Goal: Task Accomplishment & Management: Manage account settings

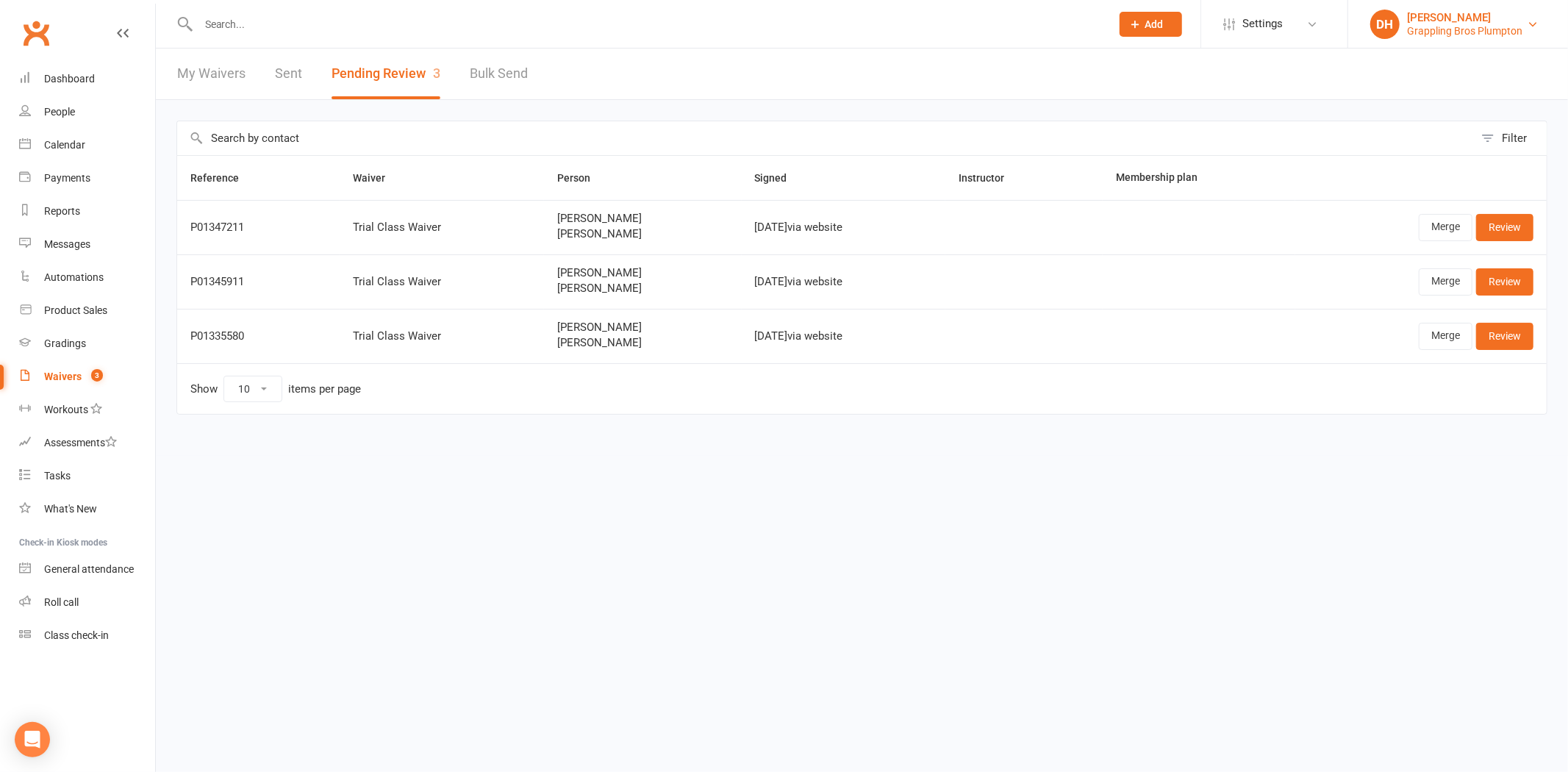
click at [1457, 31] on div "Grappling Bros Plumpton" at bounding box center [1464, 31] width 115 height 13
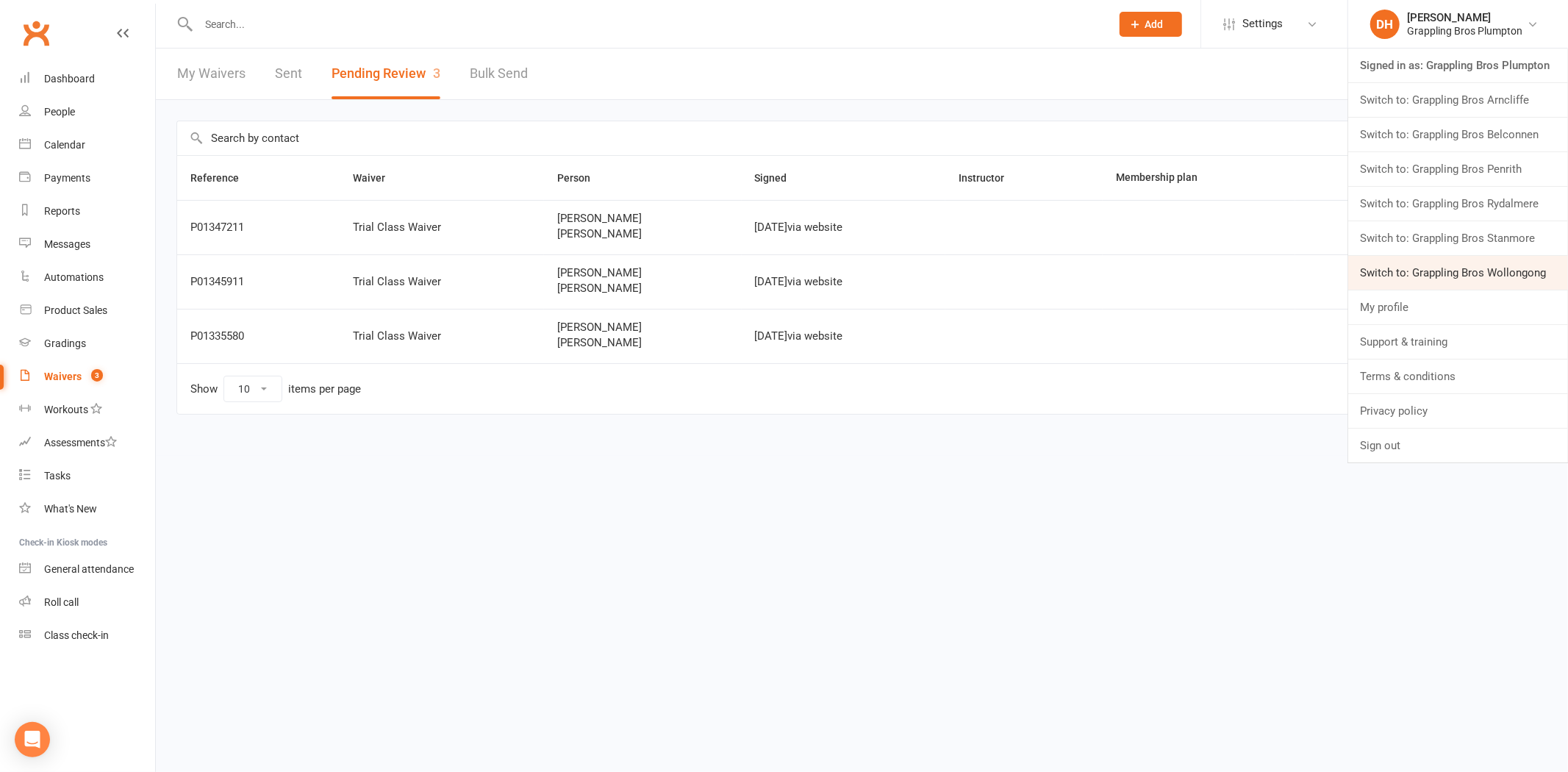
click at [1486, 270] on link "Switch to: Grappling Bros Wollongong" at bounding box center [1458, 273] width 220 height 34
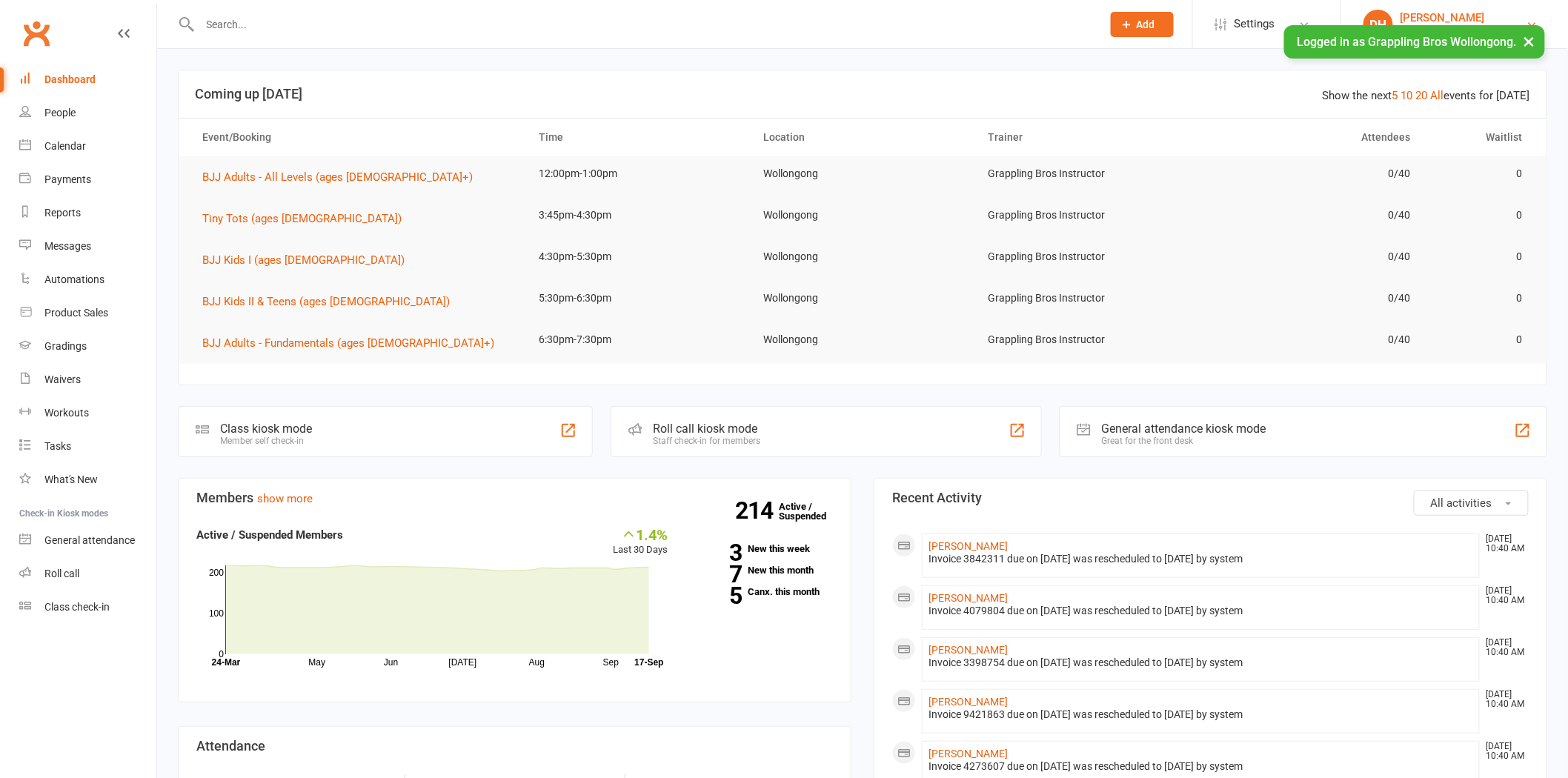
click at [1411, 20] on div "[PERSON_NAME]" at bounding box center [1463, 17] width 126 height 13
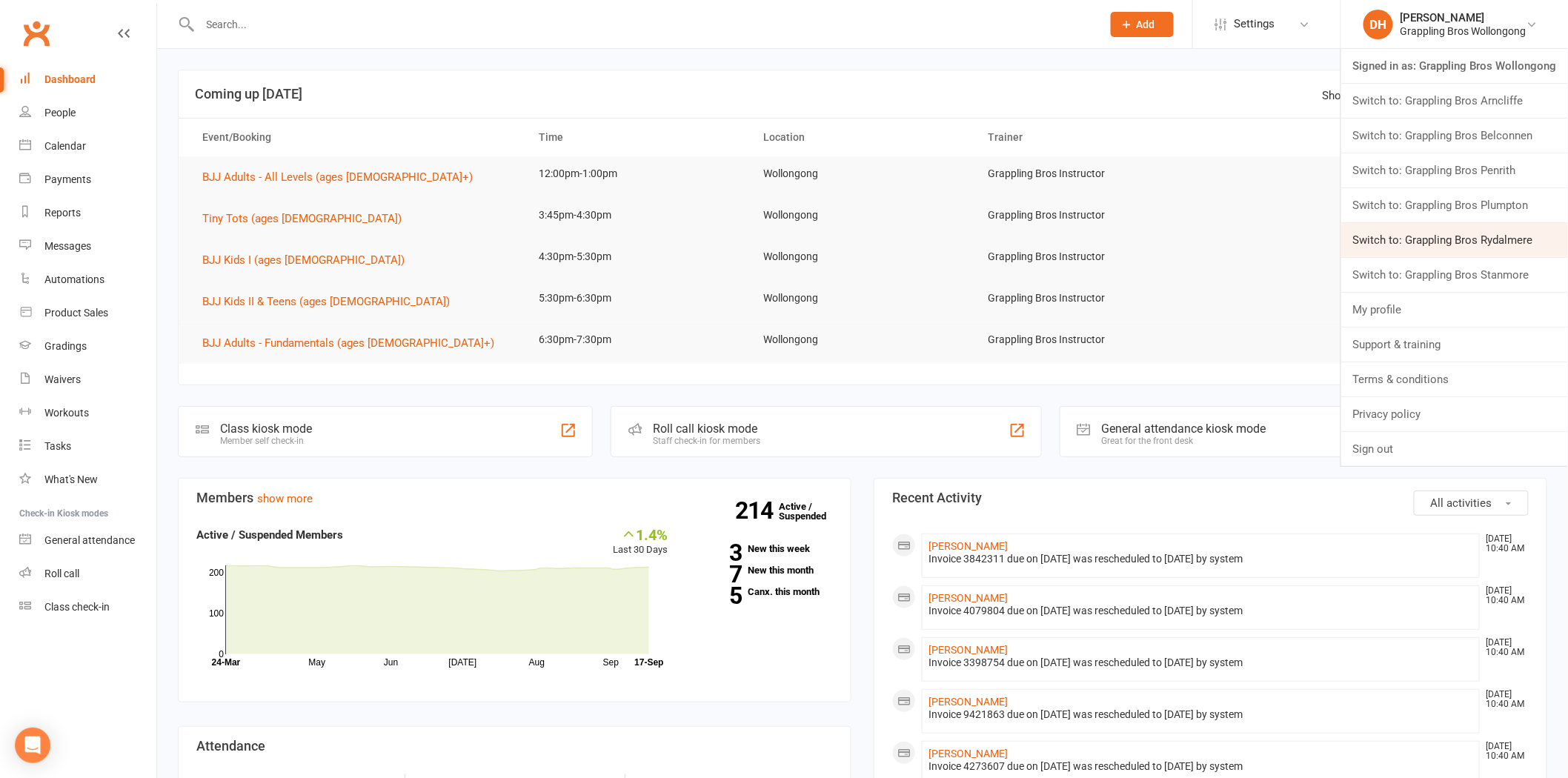
click at [1450, 225] on link "Switch to: Grappling Bros Rydalmere" at bounding box center [1454, 240] width 227 height 34
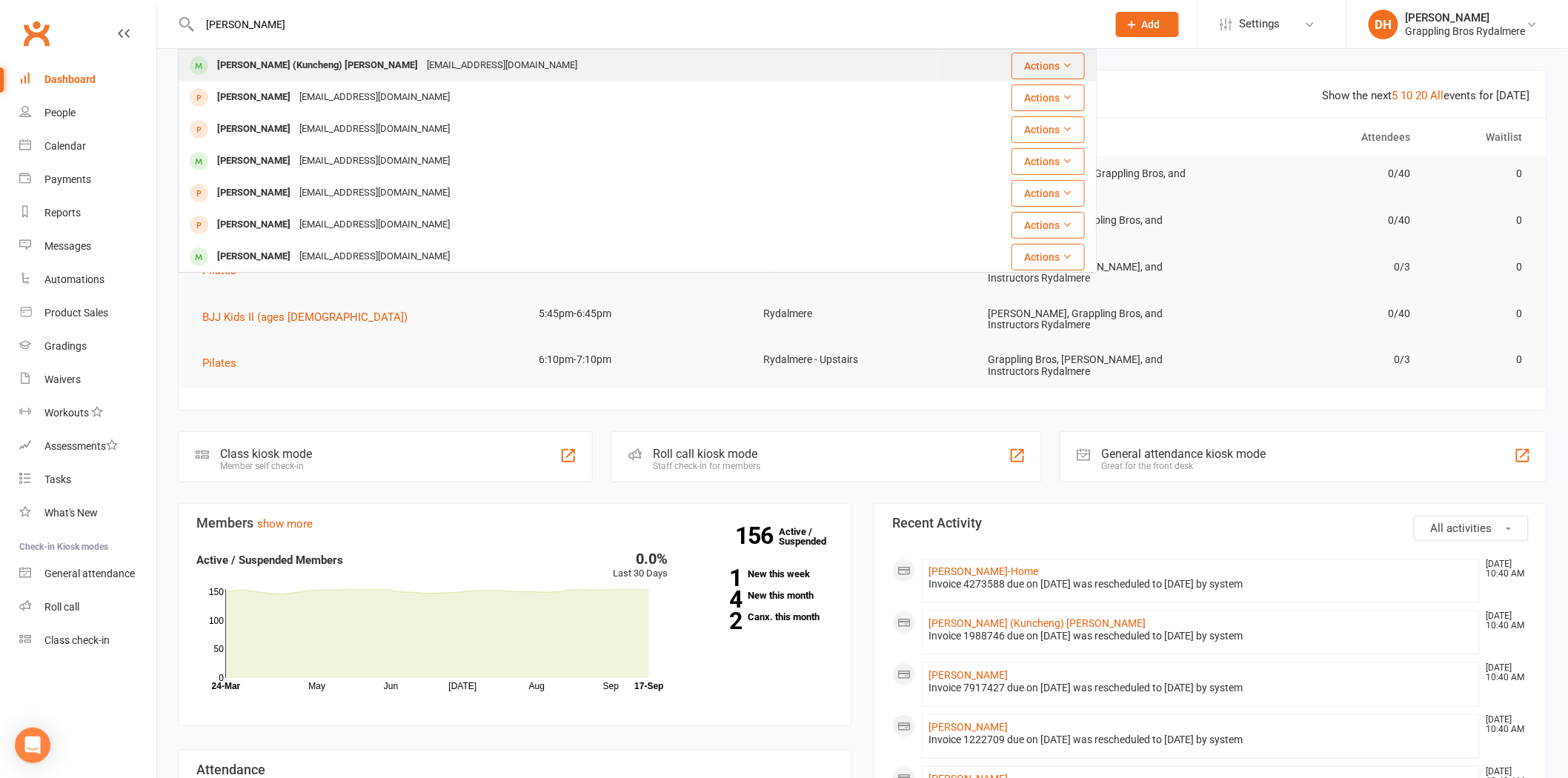
type input "[PERSON_NAME]"
click at [422, 62] on div "[EMAIL_ADDRESS][DOMAIN_NAME]" at bounding box center [502, 65] width 159 height 22
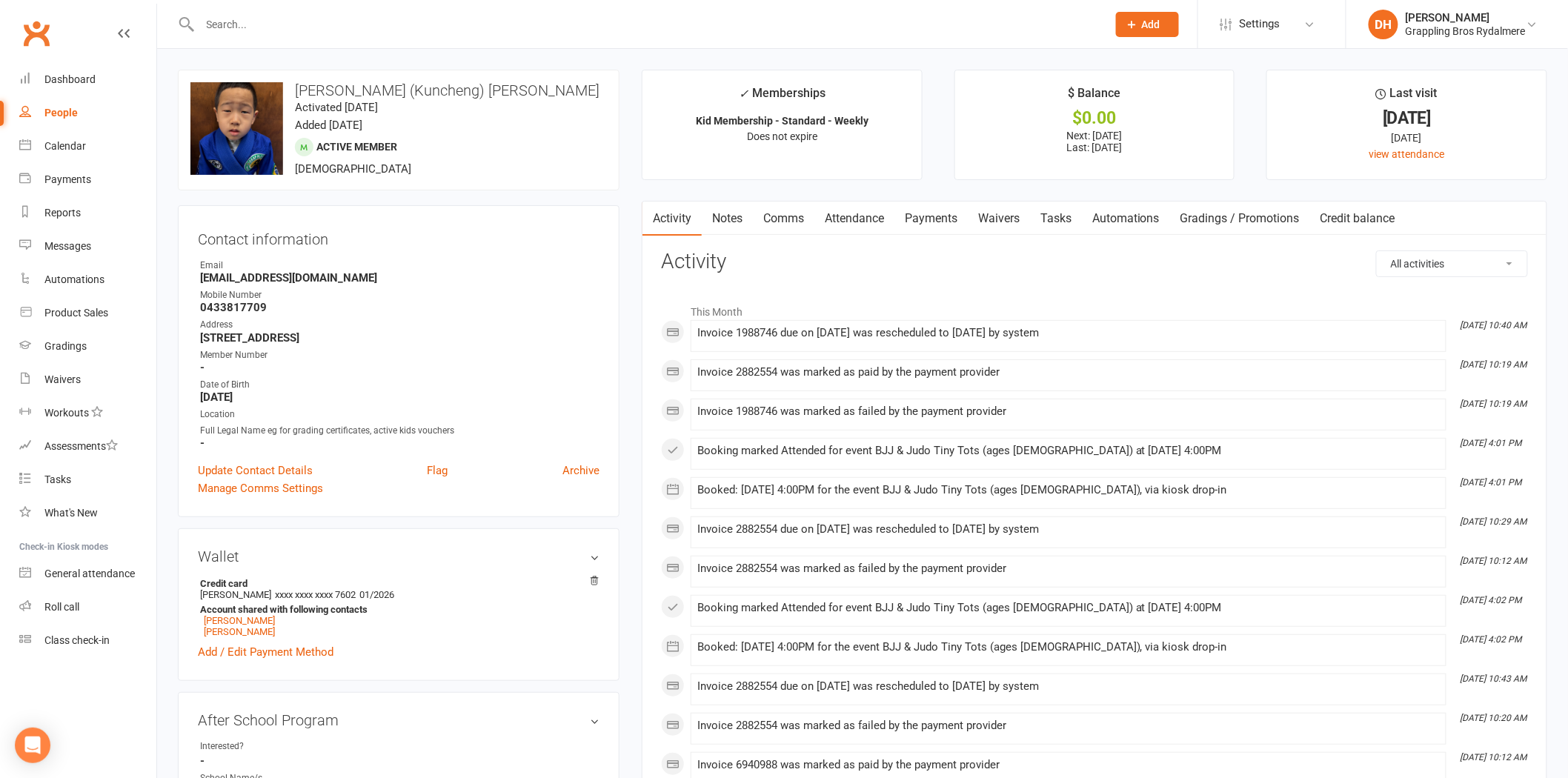
click at [942, 216] on link "Payments" at bounding box center [930, 219] width 73 height 34
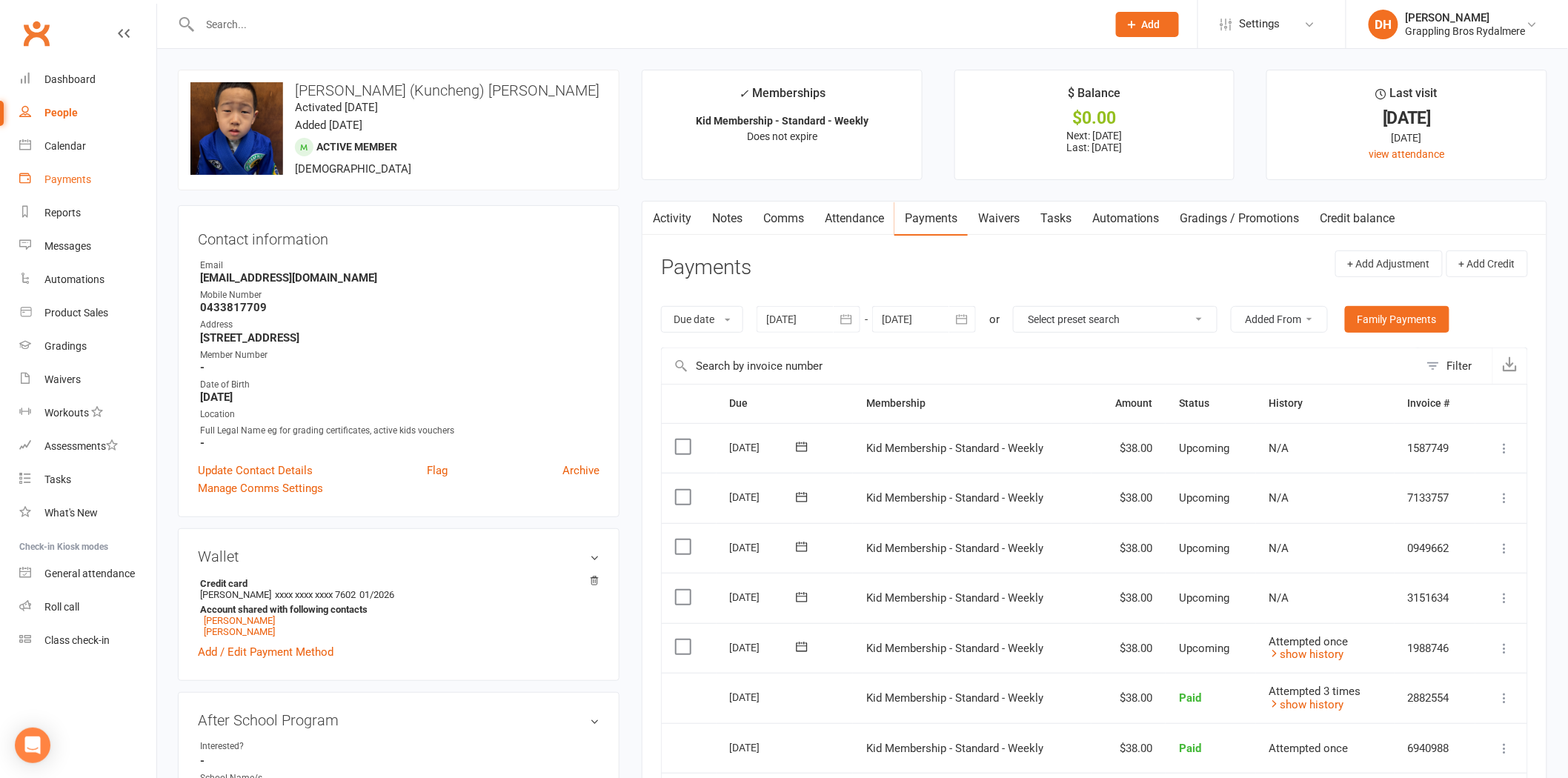
click at [57, 184] on div "Payments" at bounding box center [68, 179] width 47 height 12
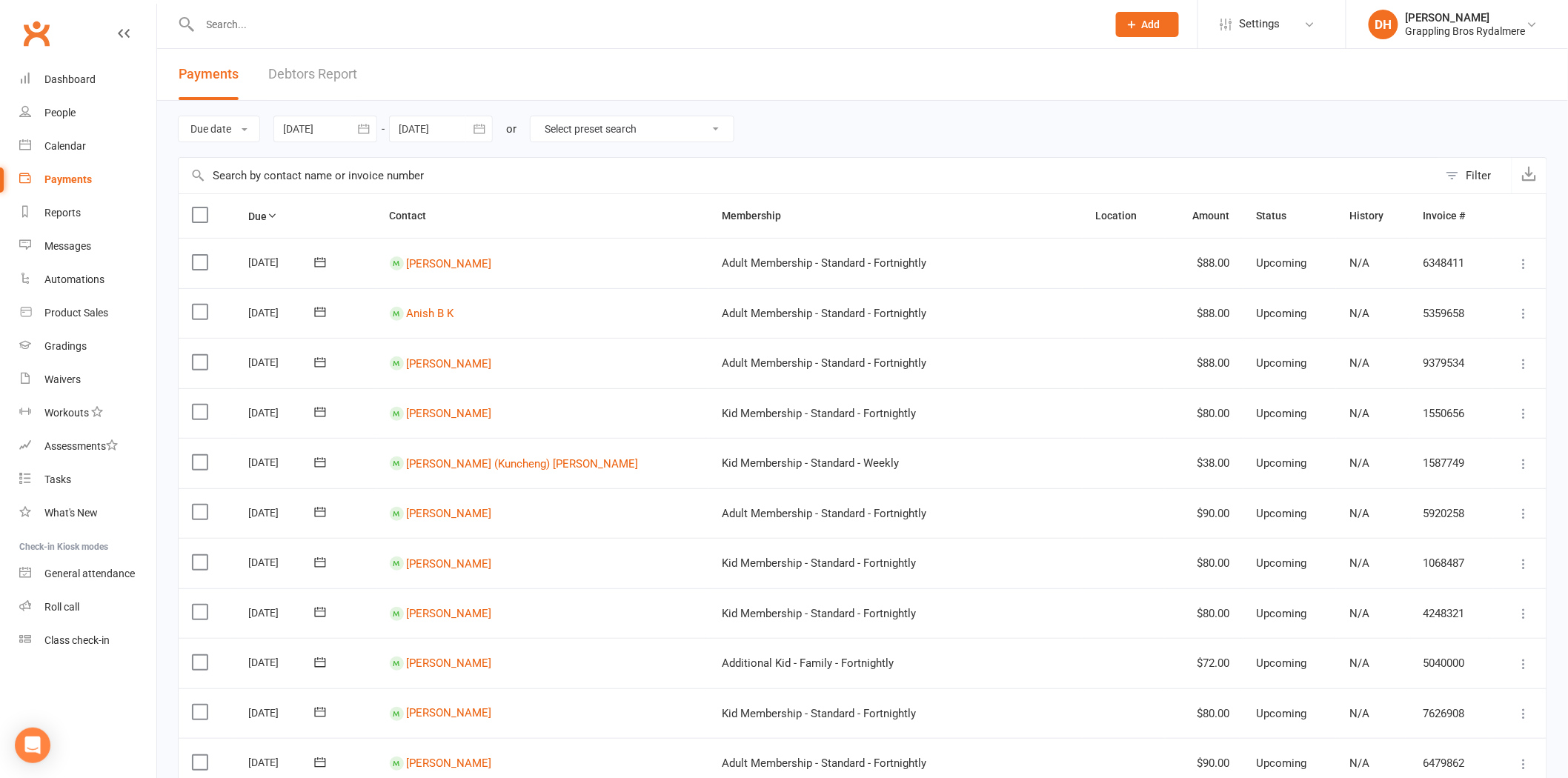
click at [330, 82] on link "Debtors Report" at bounding box center [313, 75] width 89 height 51
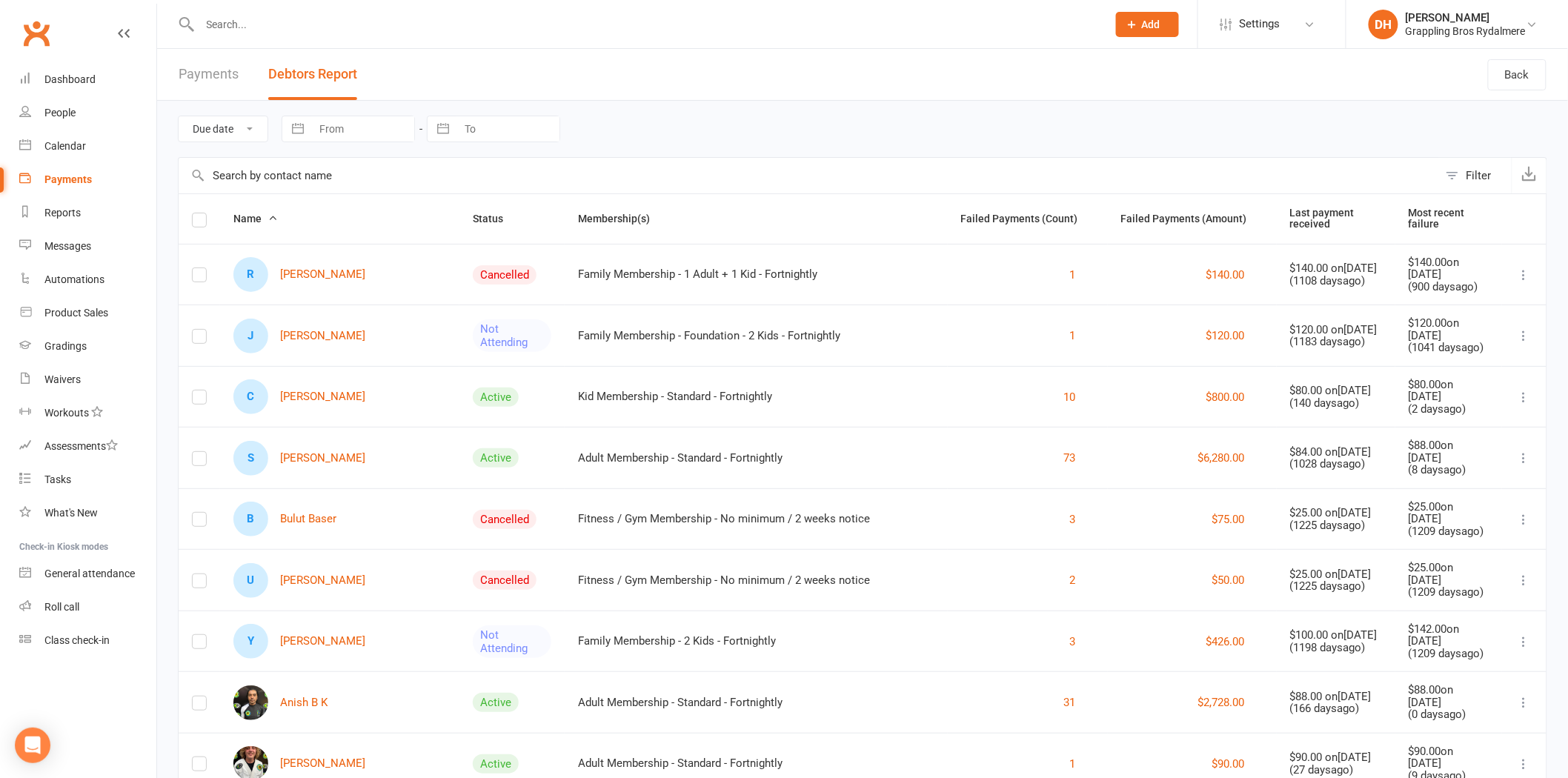
click at [312, 179] on input "text" at bounding box center [808, 175] width 1259 height 35
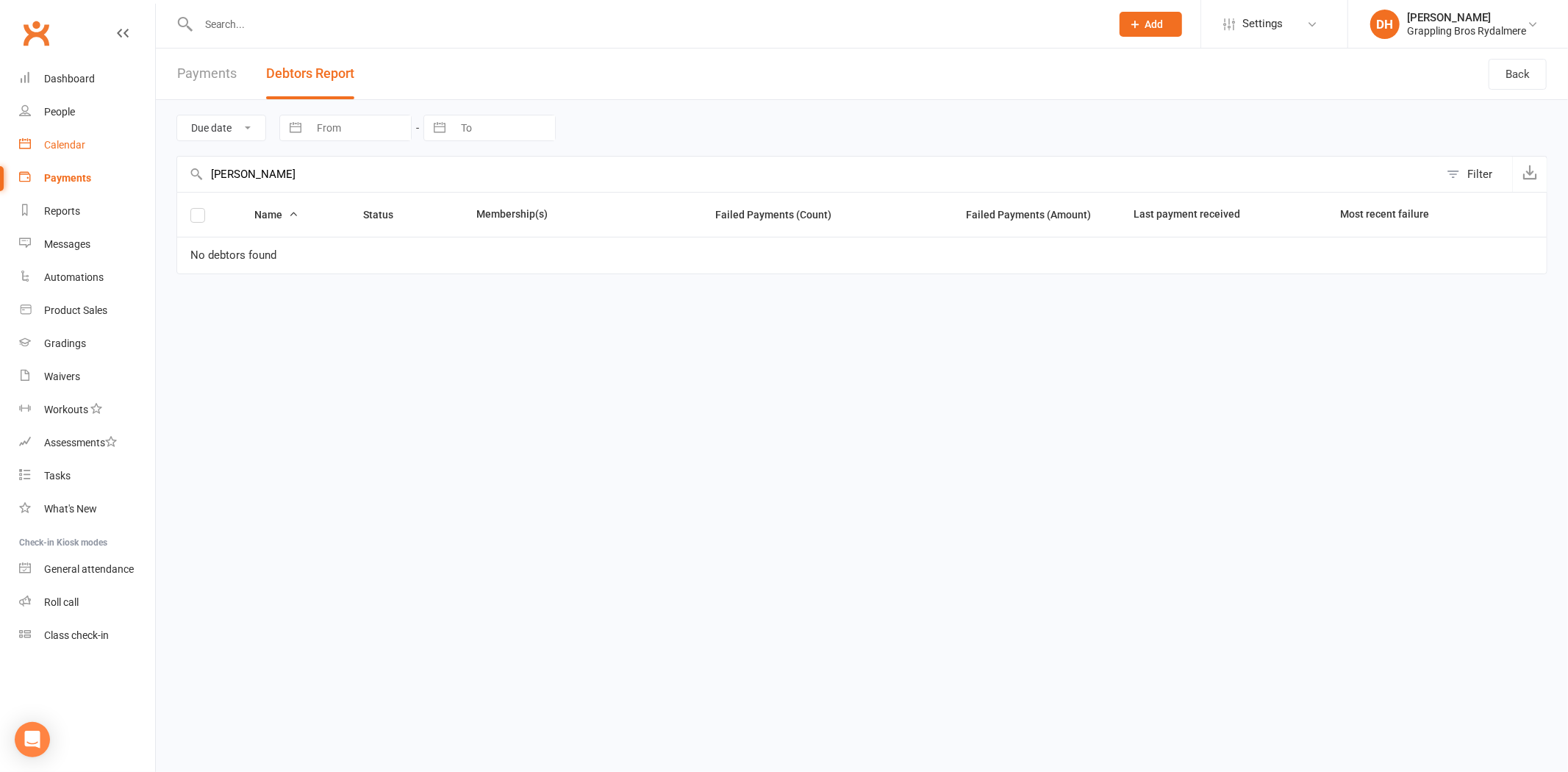
drag, startPoint x: 235, startPoint y: 166, endPoint x: 140, endPoint y: 154, distance: 95.8
click at [140, 154] on ui-view "Prospect Member Non-attending contact Class / event Appointment Grading event T…" at bounding box center [784, 149] width 1568 height 291
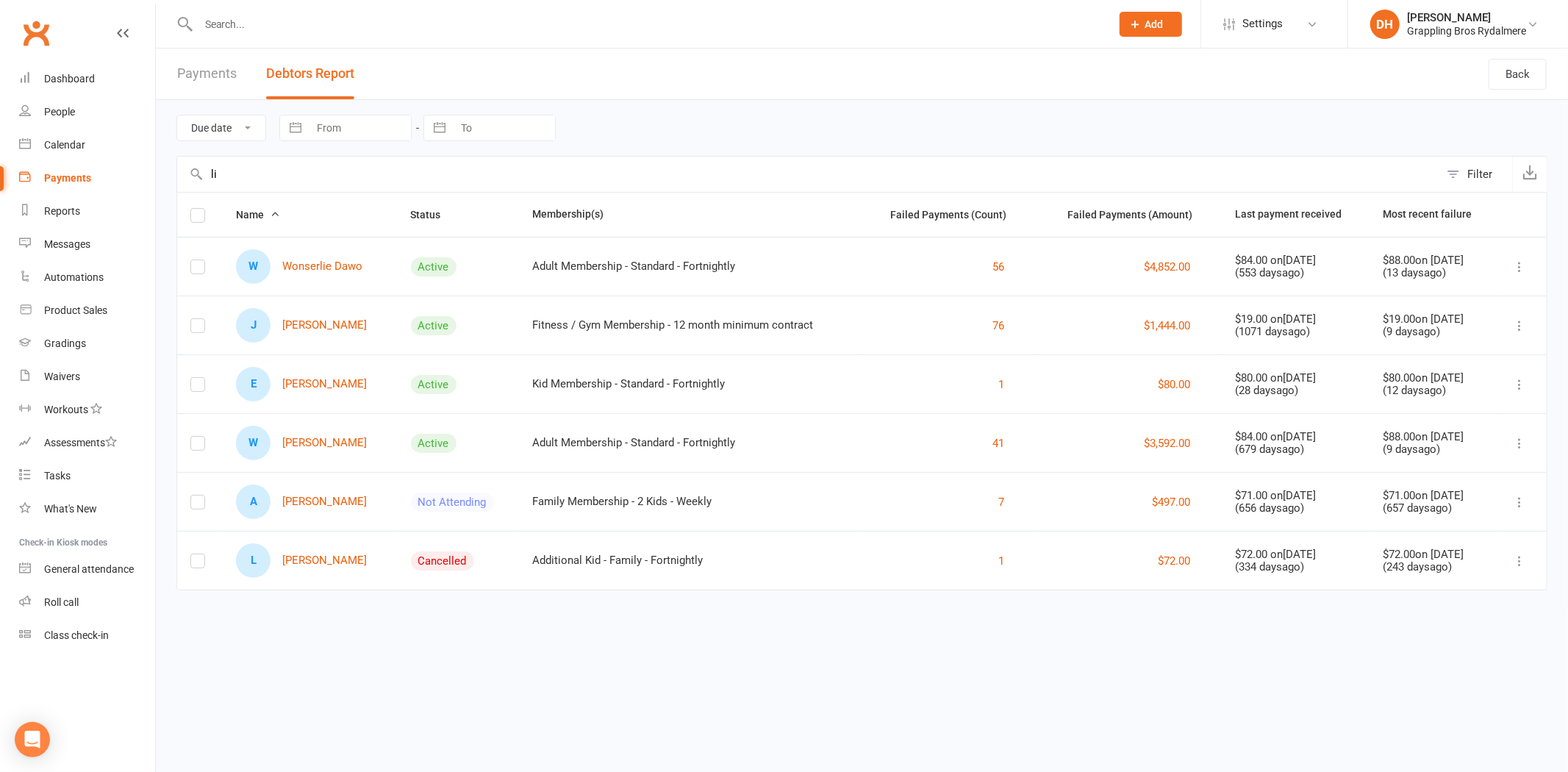
type input "li"
click at [270, 18] on input "text" at bounding box center [647, 24] width 906 height 21
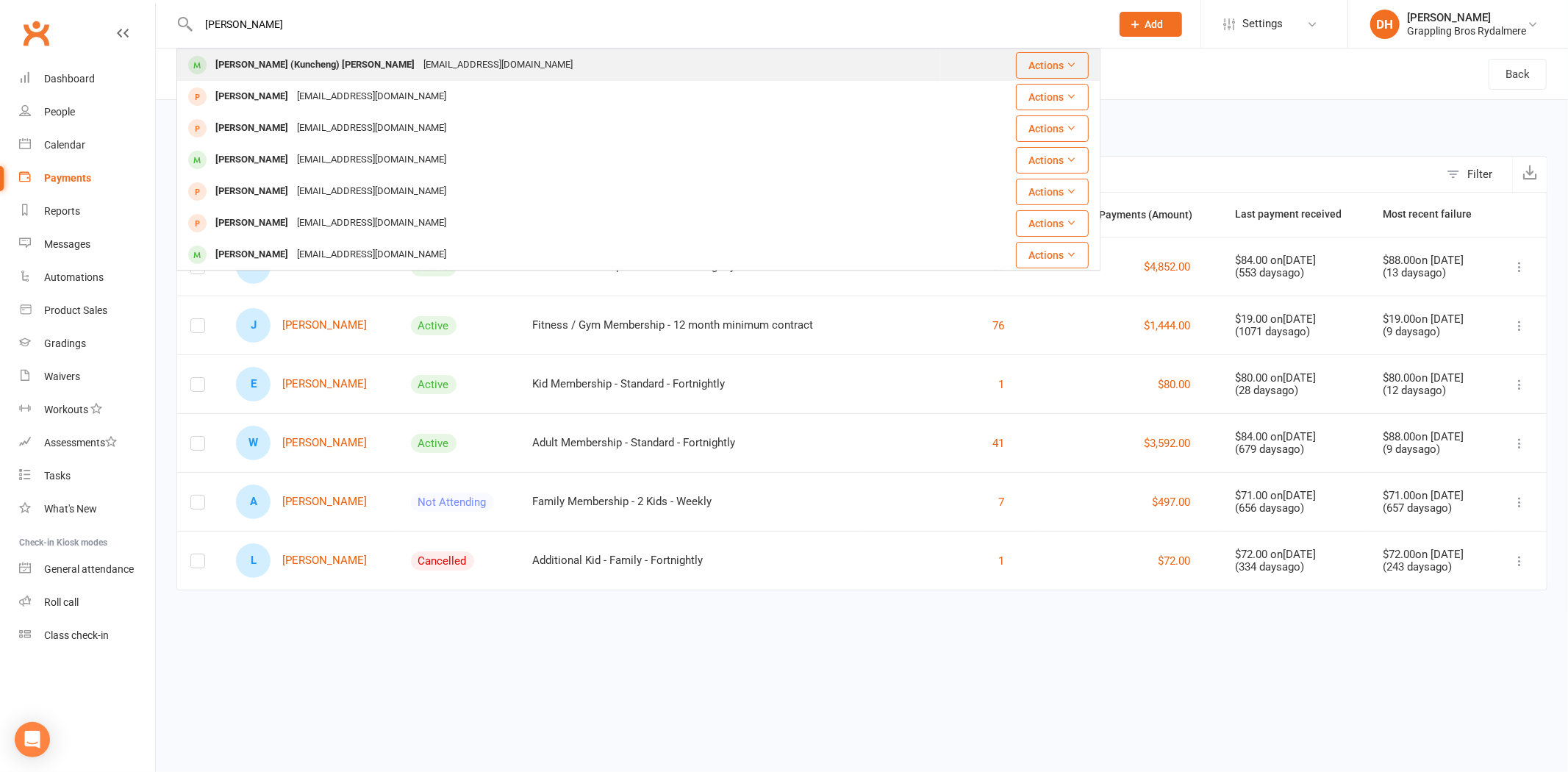
type input "eric"
click at [292, 70] on div "Eric (Kuncheng) Li" at bounding box center [315, 65] width 208 height 21
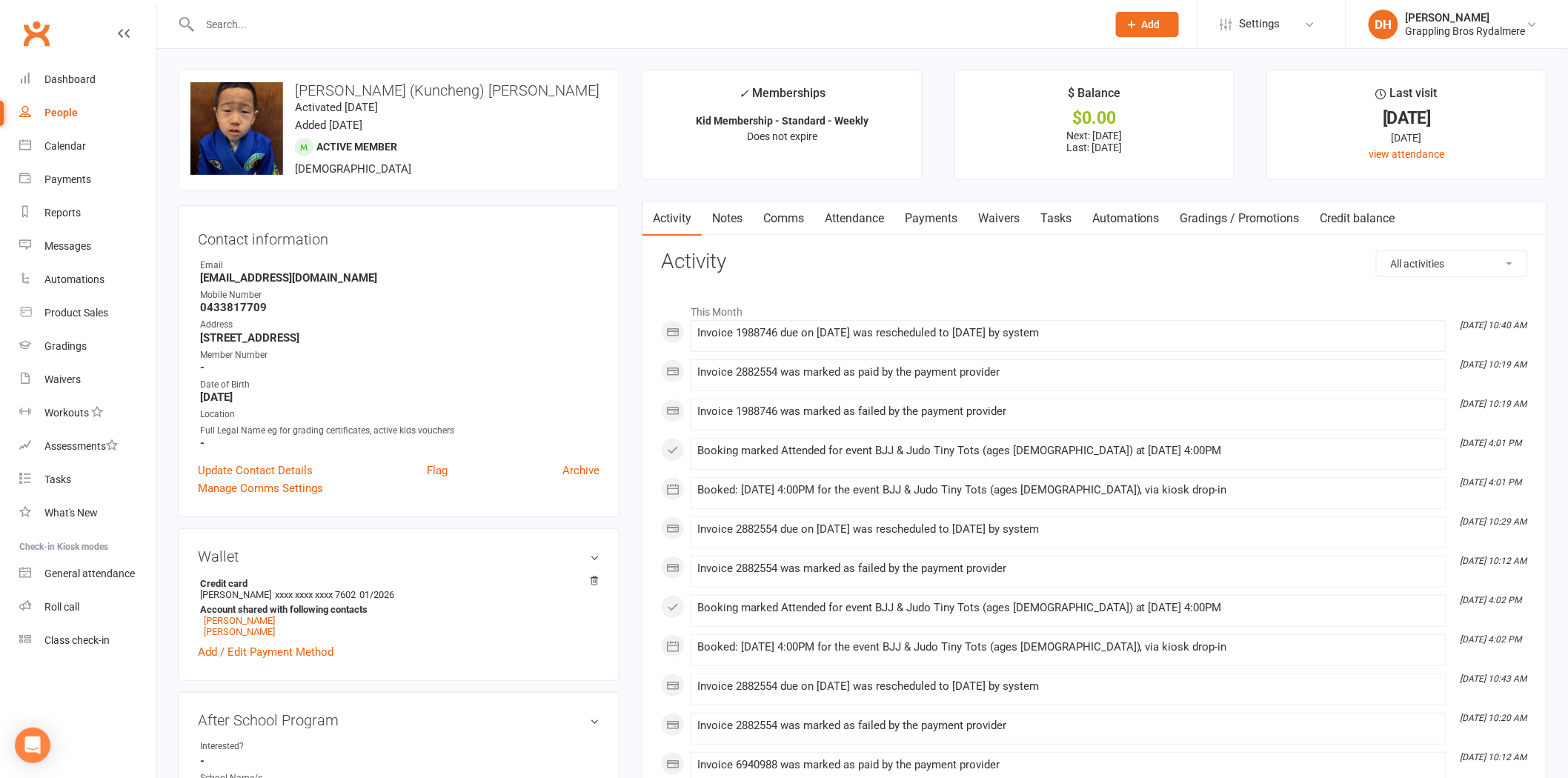
click at [945, 219] on link "Payments" at bounding box center [930, 219] width 73 height 34
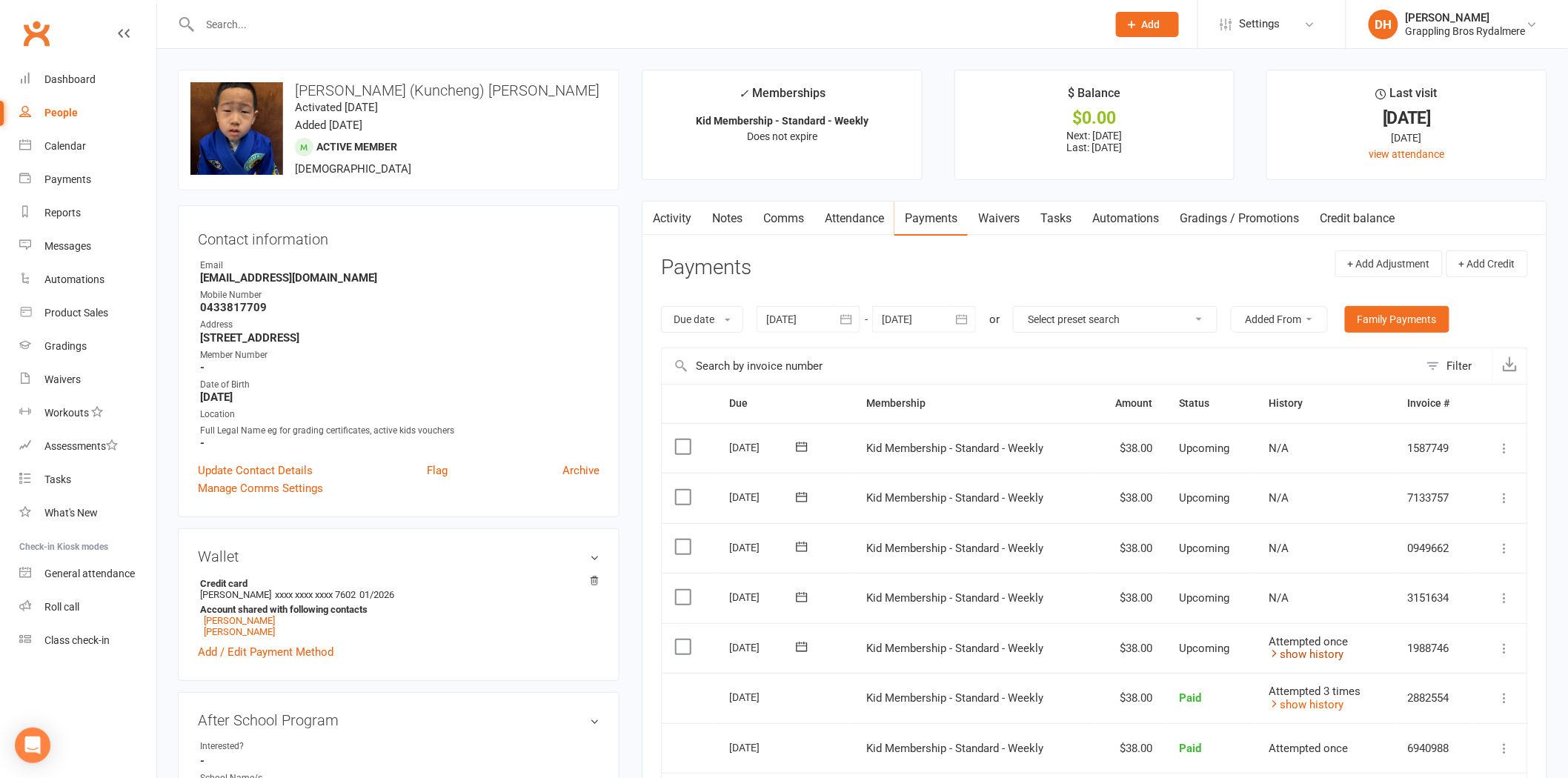
click at [1313, 657] on link "show history" at bounding box center [1306, 654] width 75 height 13
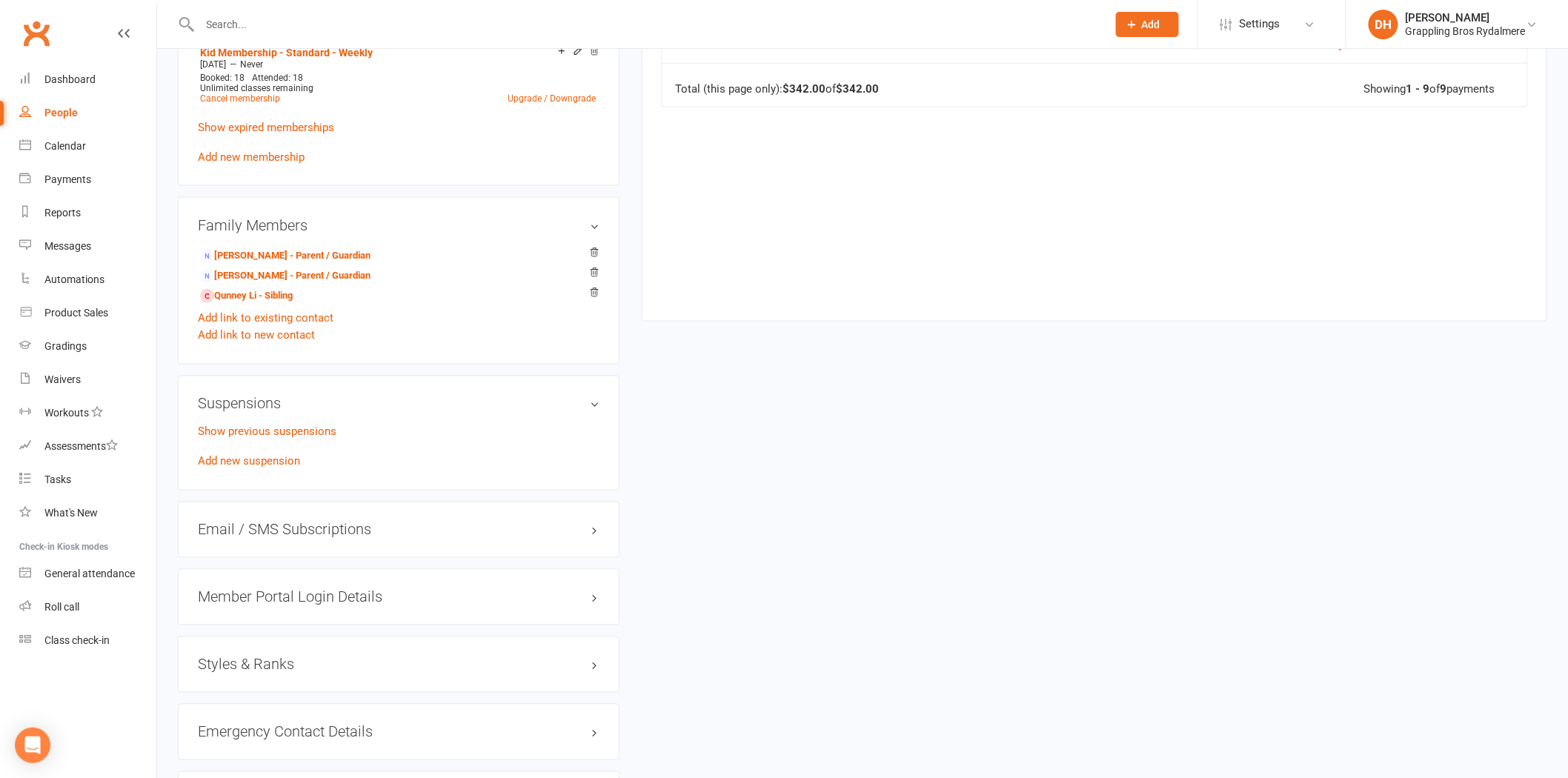
scroll to position [867, 0]
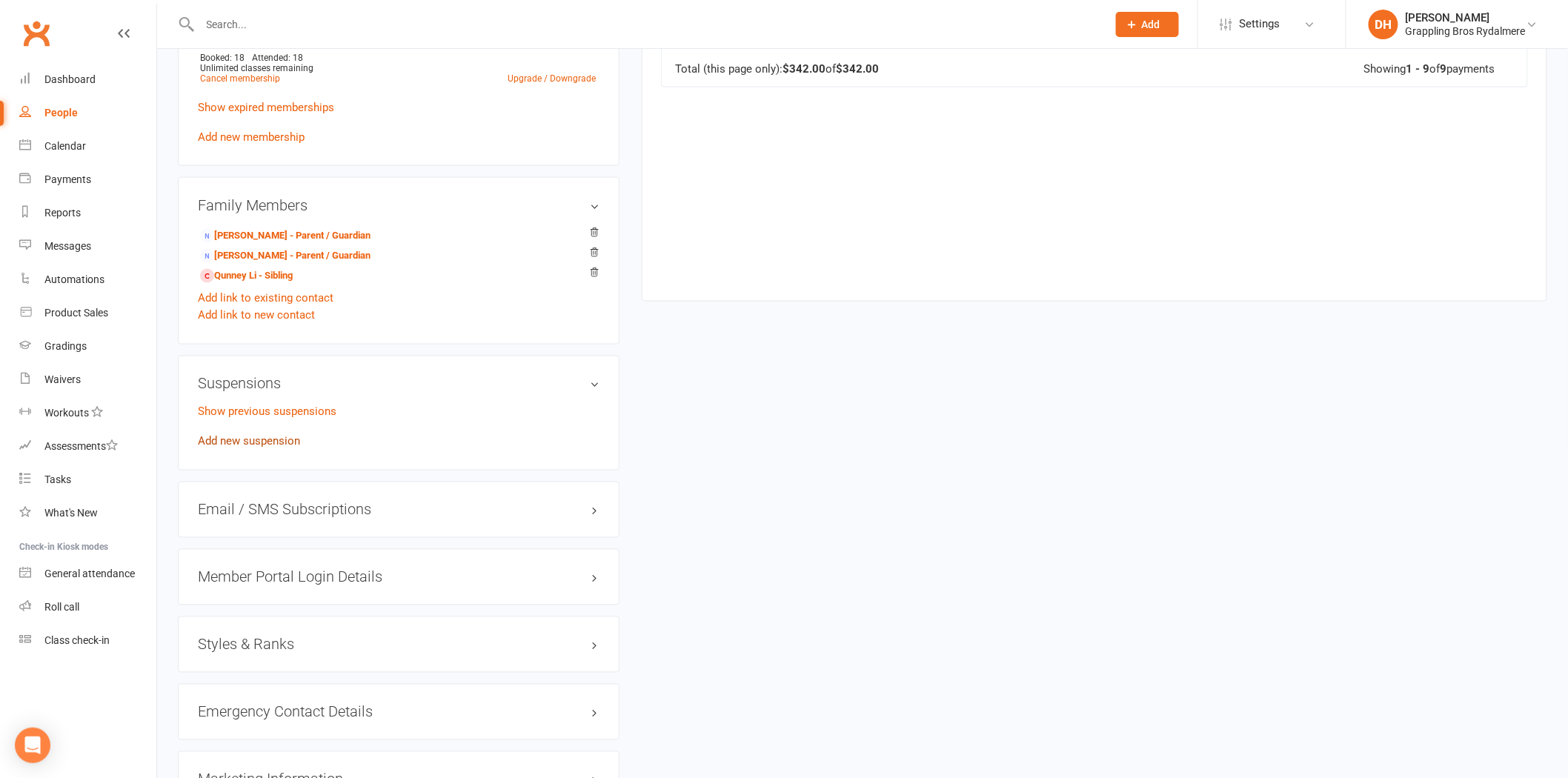
click at [262, 446] on link "Add new suspension" at bounding box center [249, 441] width 102 height 13
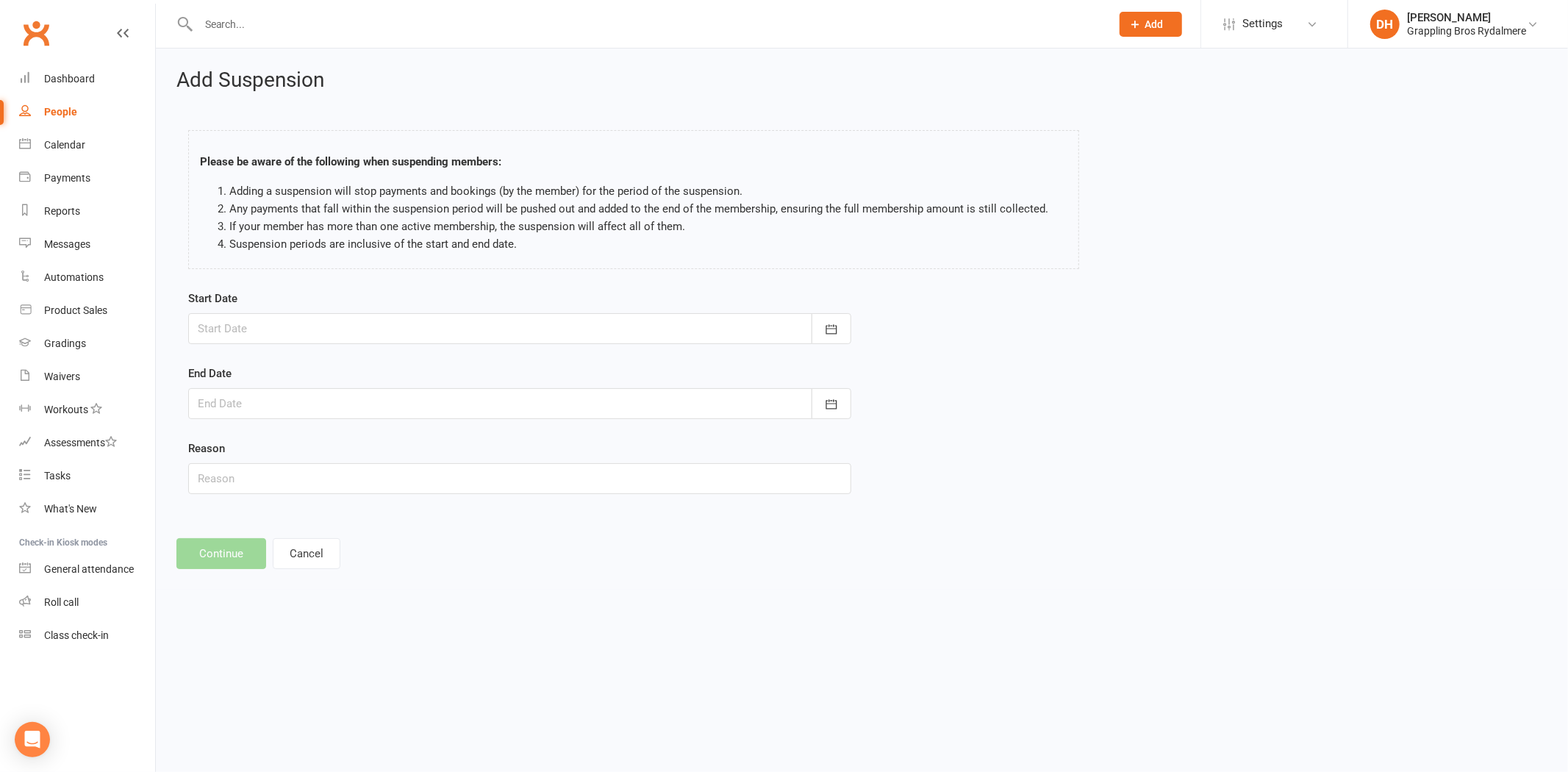
click at [272, 320] on div at bounding box center [520, 328] width 663 height 31
click at [335, 486] on button "17" at bounding box center [344, 478] width 31 height 27
type input "17 Sep 2025"
click at [313, 402] on div at bounding box center [520, 403] width 663 height 31
click at [439, 443] on icon "button" at bounding box center [444, 441] width 10 height 11
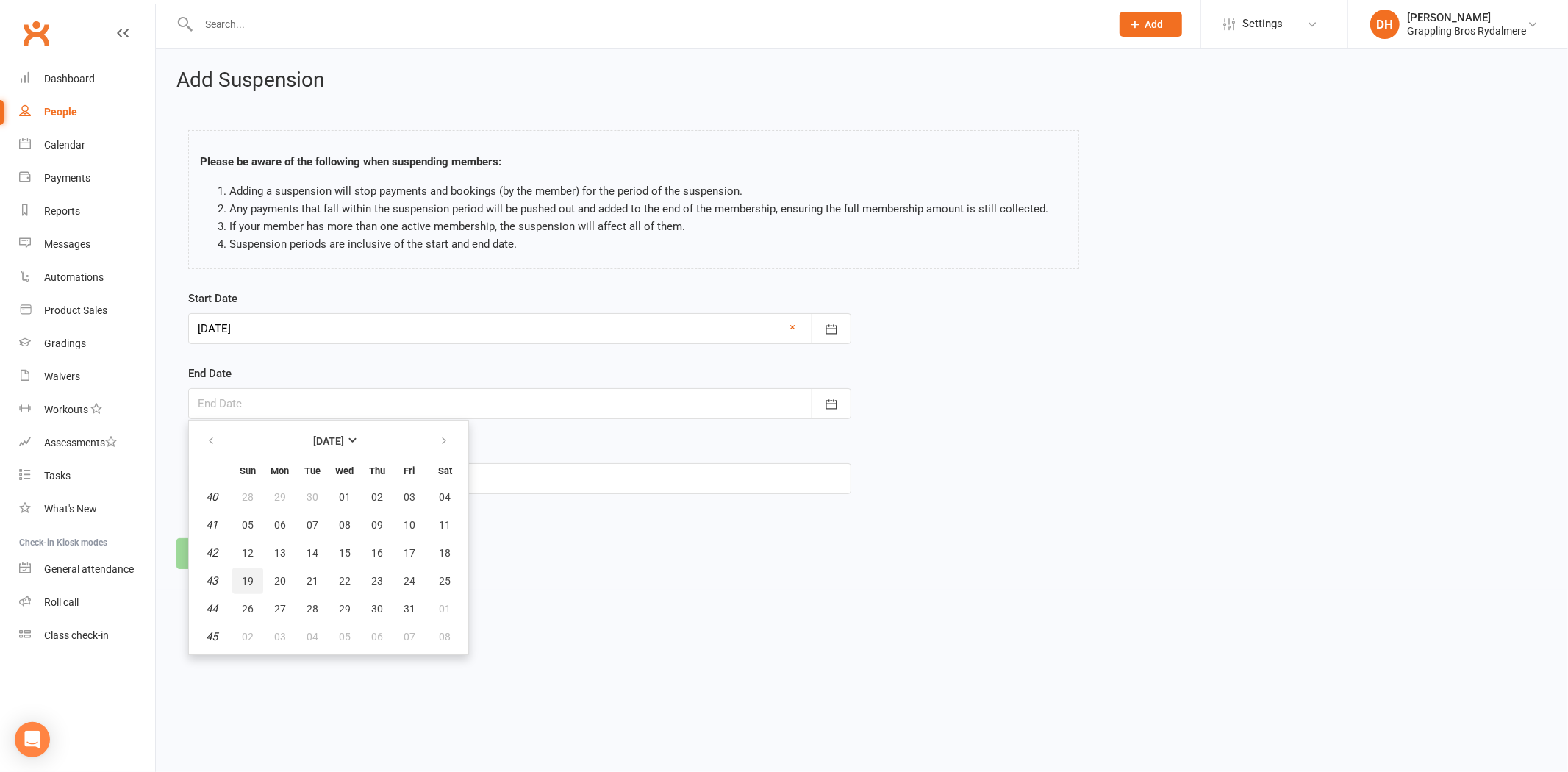
click at [234, 581] on button "19" at bounding box center [247, 580] width 31 height 27
type input "19 Oct 2025"
click at [248, 486] on input "text" at bounding box center [520, 479] width 663 height 31
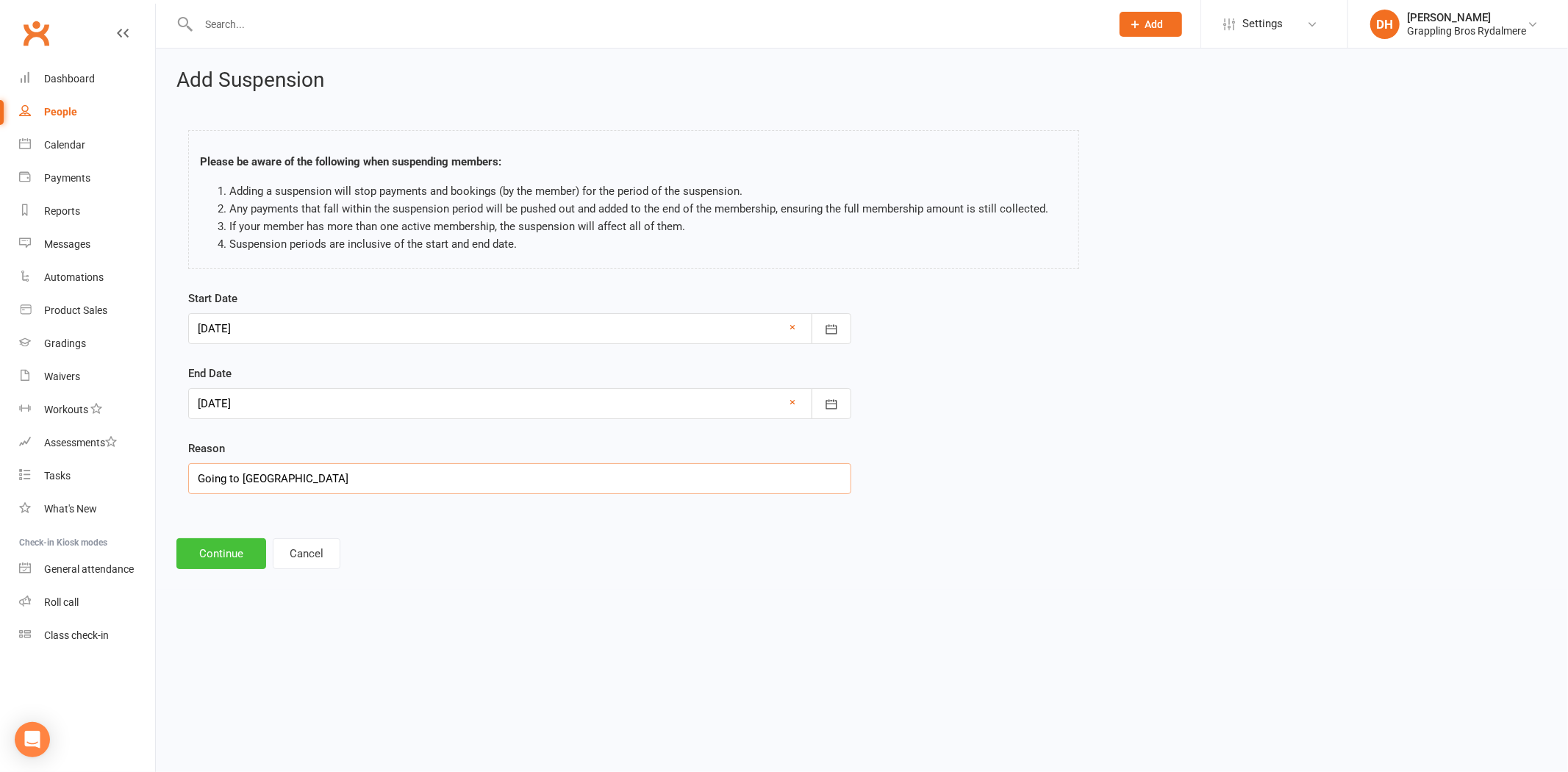
type input "Going to China"
click at [208, 554] on button "Continue" at bounding box center [221, 554] width 89 height 31
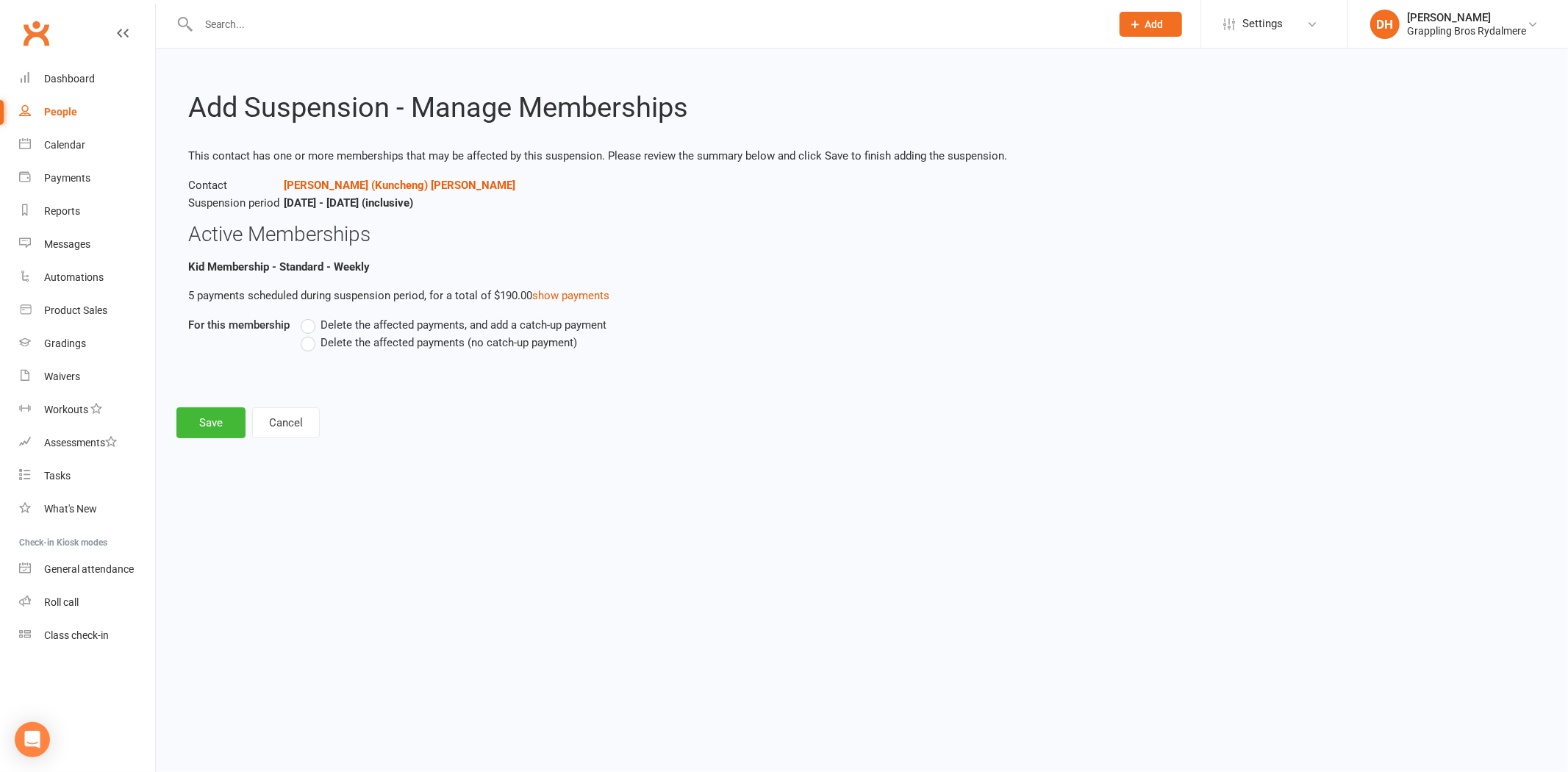
click at [395, 347] on span "Delete the affected payments (no catch-up payment)" at bounding box center [449, 341] width 256 height 15
click at [310, 334] on input "Delete the affected payments (no catch-up payment)" at bounding box center [305, 334] width 10 height 0
click at [203, 418] on button "Save" at bounding box center [211, 422] width 69 height 31
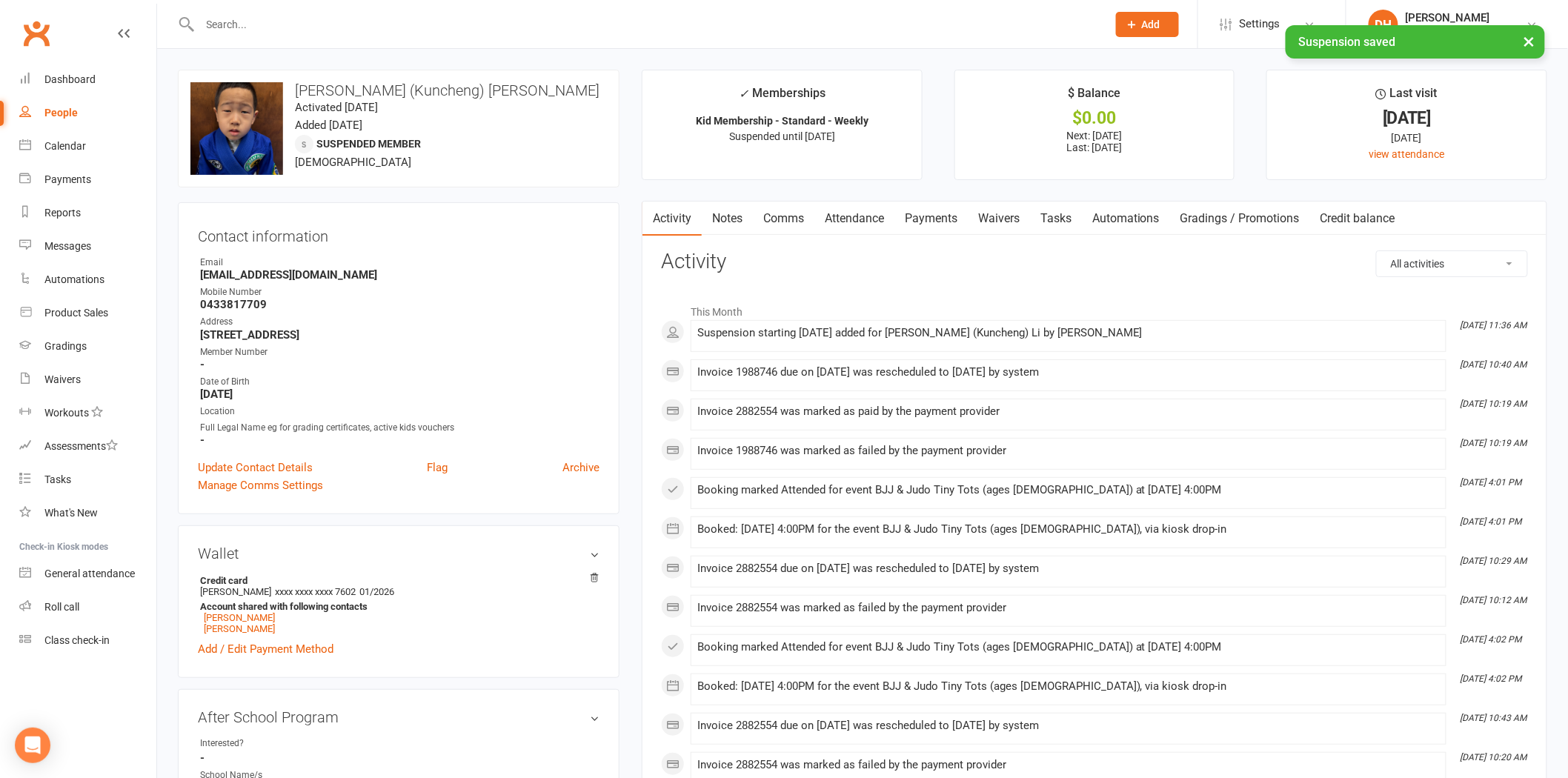
click at [906, 217] on link "Payments" at bounding box center [930, 219] width 73 height 34
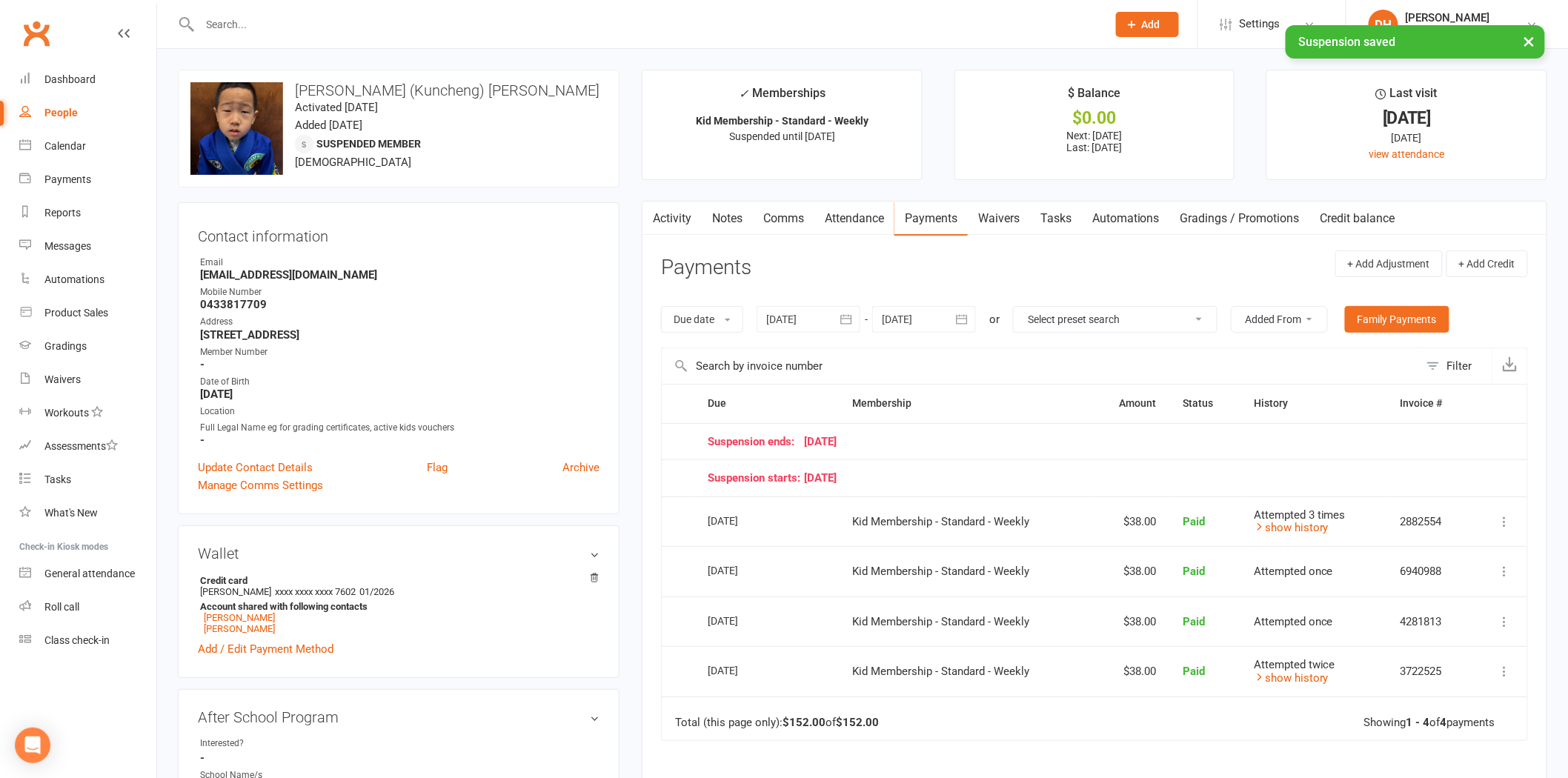
click at [943, 319] on div at bounding box center [923, 319] width 104 height 27
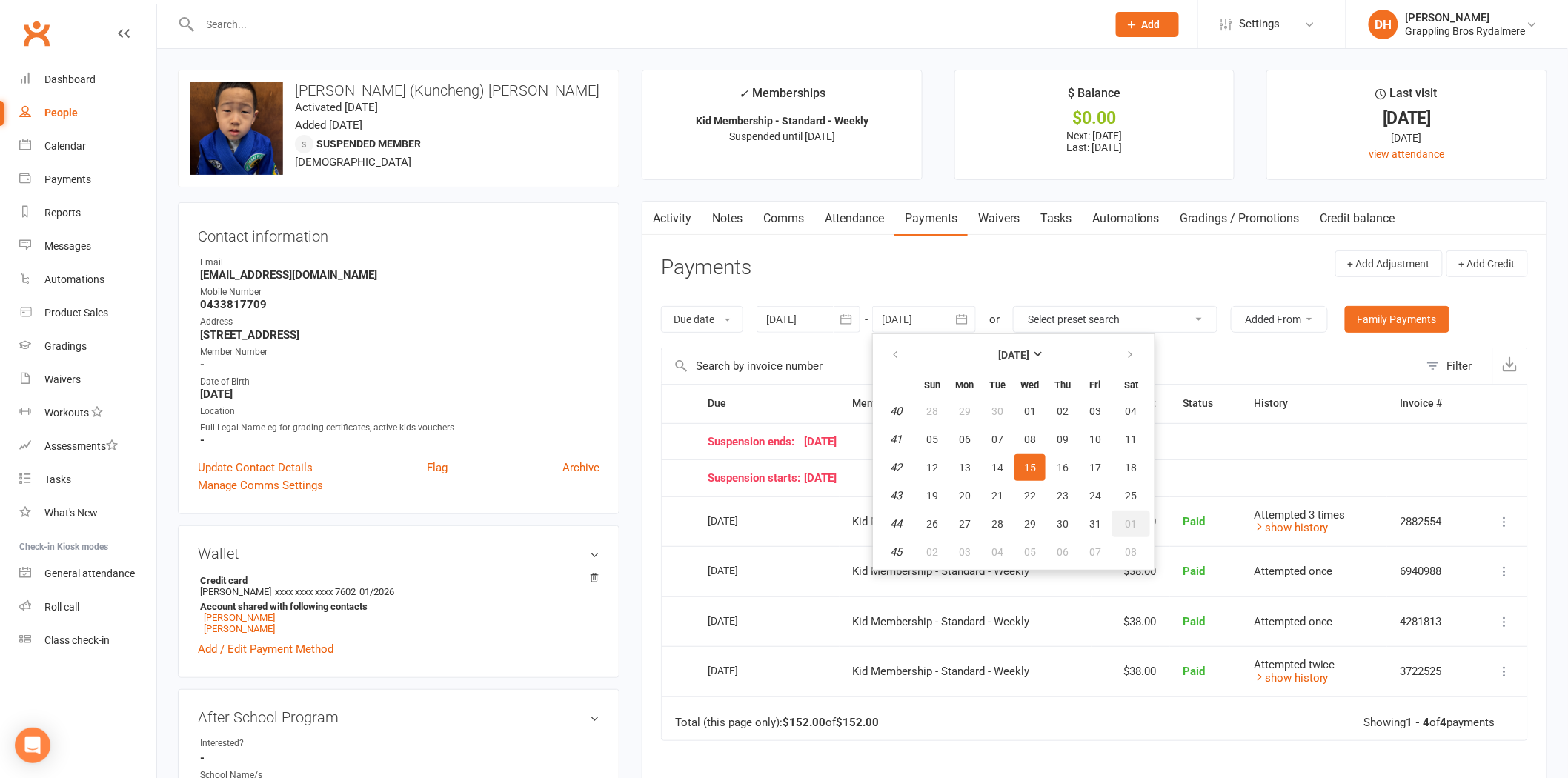
click at [1129, 512] on button "01" at bounding box center [1130, 523] width 38 height 27
type input "01 Nov 2025"
